Goal: Task Accomplishment & Management: Use online tool/utility

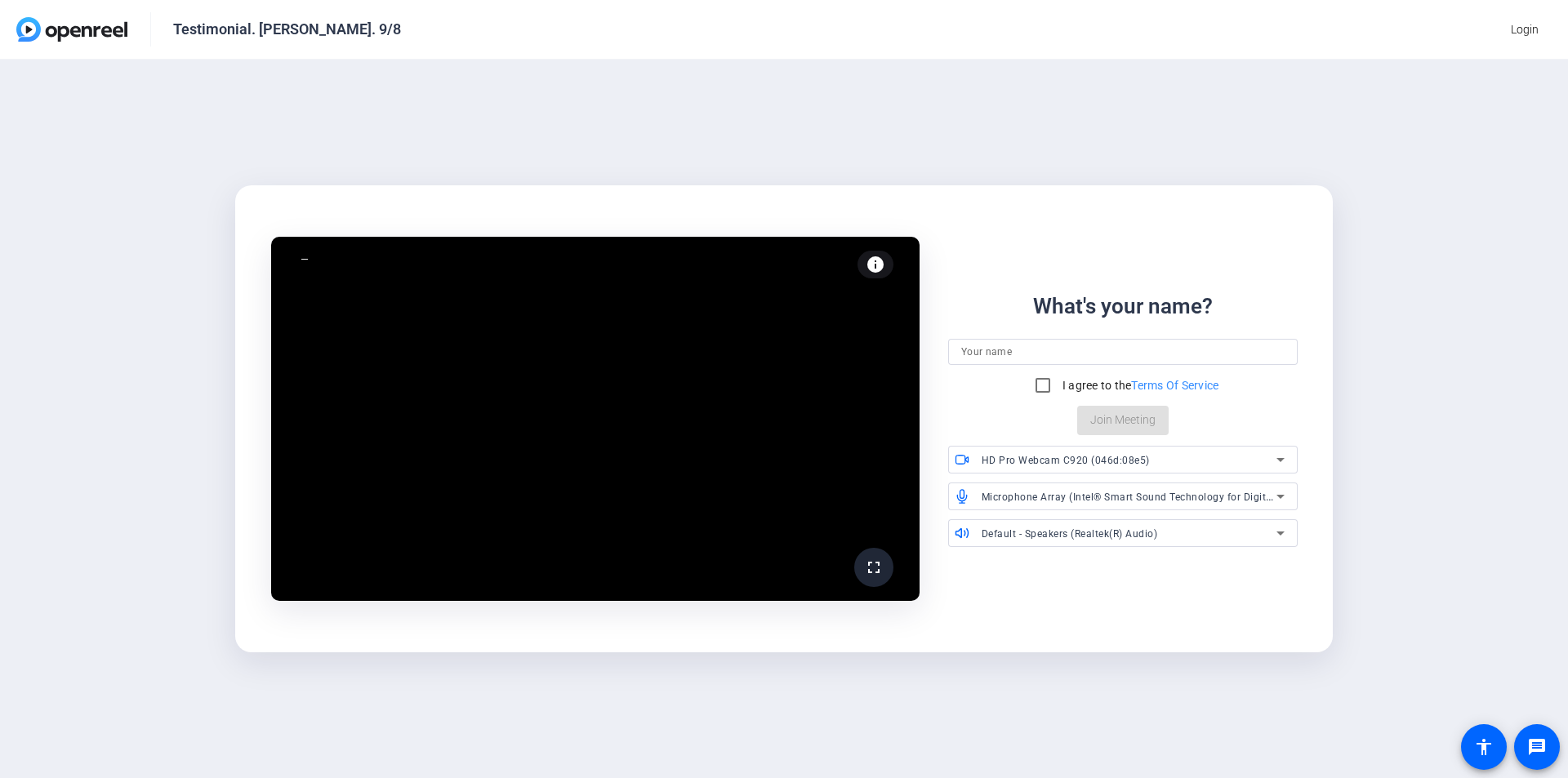
click at [1043, 356] on input at bounding box center [1123, 352] width 324 height 19
click at [1043, 350] on input "[PERSON_NAME]" at bounding box center [1123, 352] width 324 height 19
type input "[PERSON_NAME]"
click at [1038, 383] on input "I agree to the Terms Of Service" at bounding box center [1043, 386] width 33 height 33
checkbox input "true"
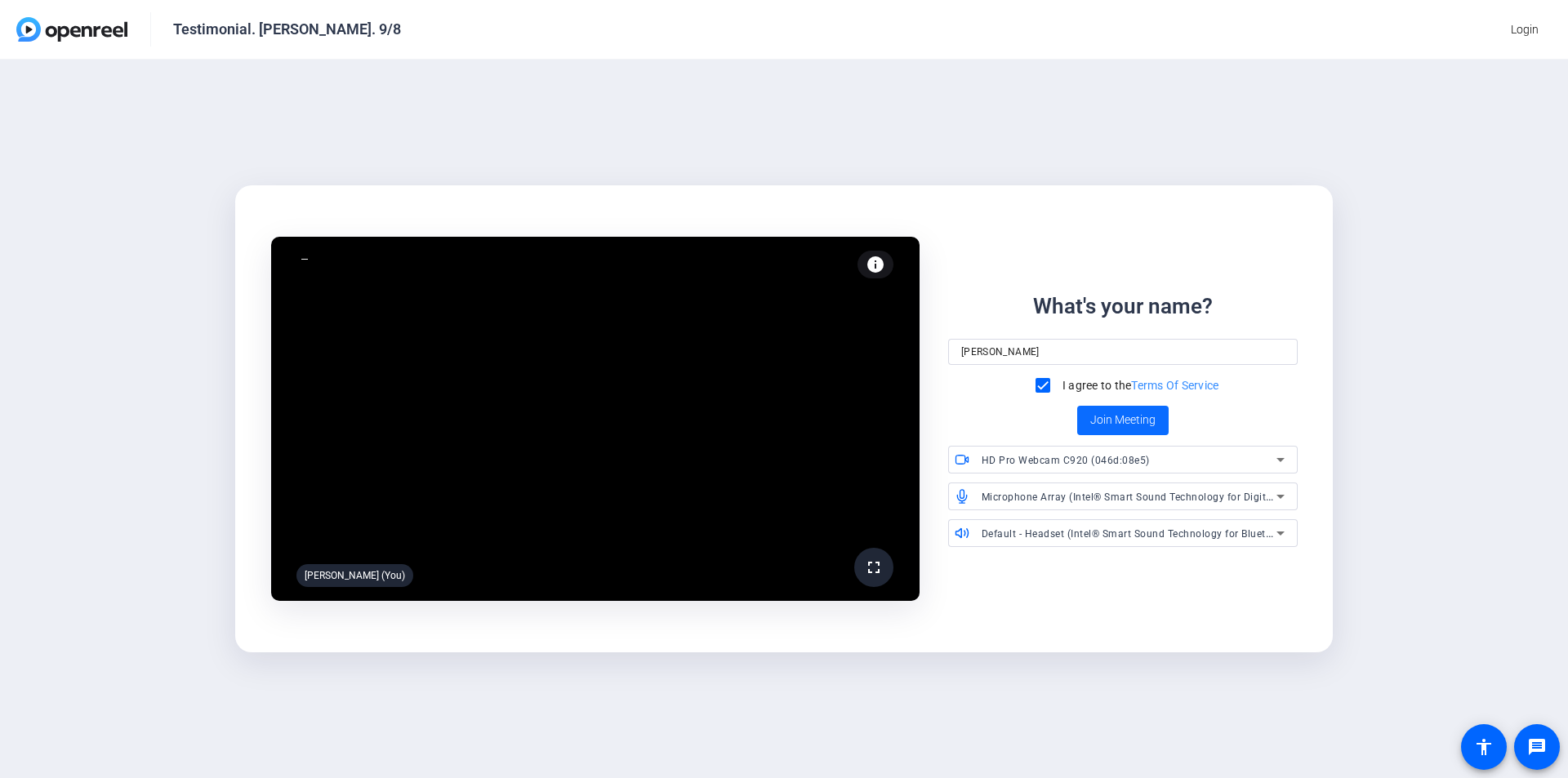
click at [1043, 424] on span "Join Meeting" at bounding box center [1122, 421] width 65 height 17
click at [1018, 356] on input at bounding box center [1123, 352] width 324 height 19
type input "[PERSON_NAME]"
click at [1027, 369] on input "I agree to the Terms Of Service" at bounding box center [1043, 386] width 33 height 33
checkbox input "true"
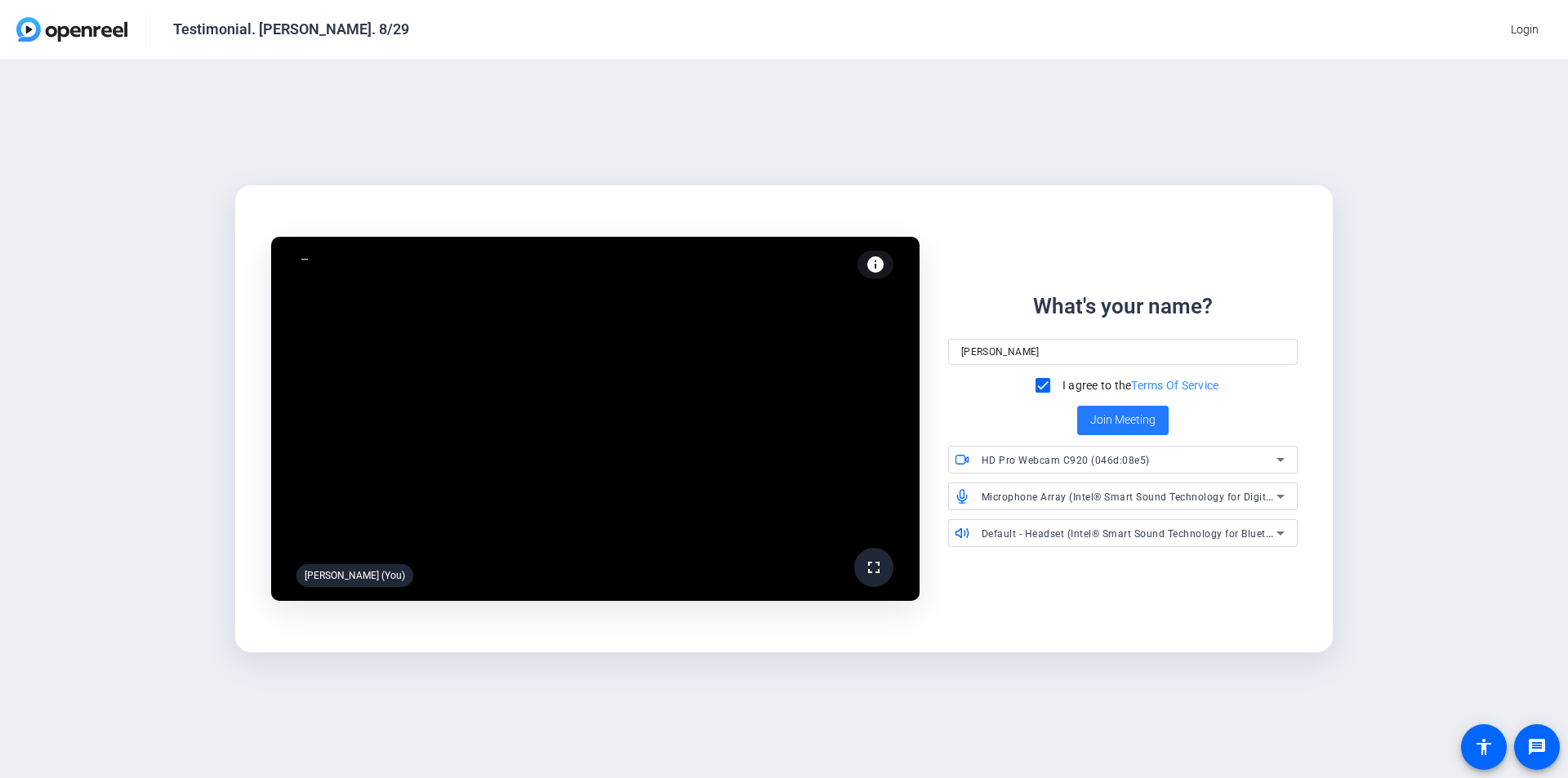
click at [1112, 421] on span "Join Meeting" at bounding box center [1122, 421] width 65 height 17
